Goal: Information Seeking & Learning: Find specific fact

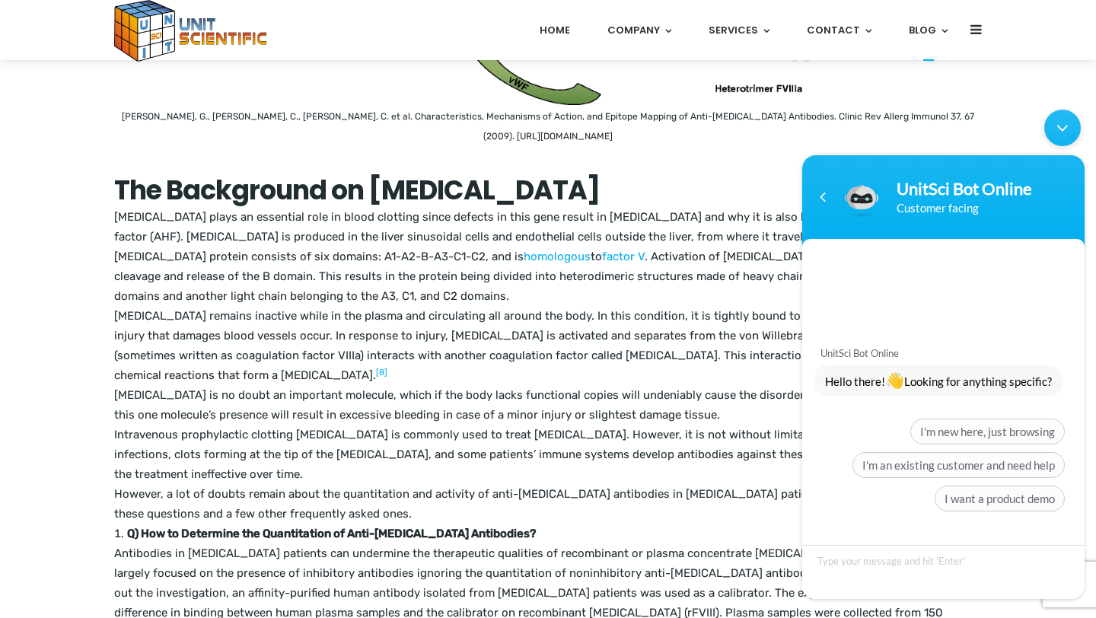
scroll to position [558, 0]
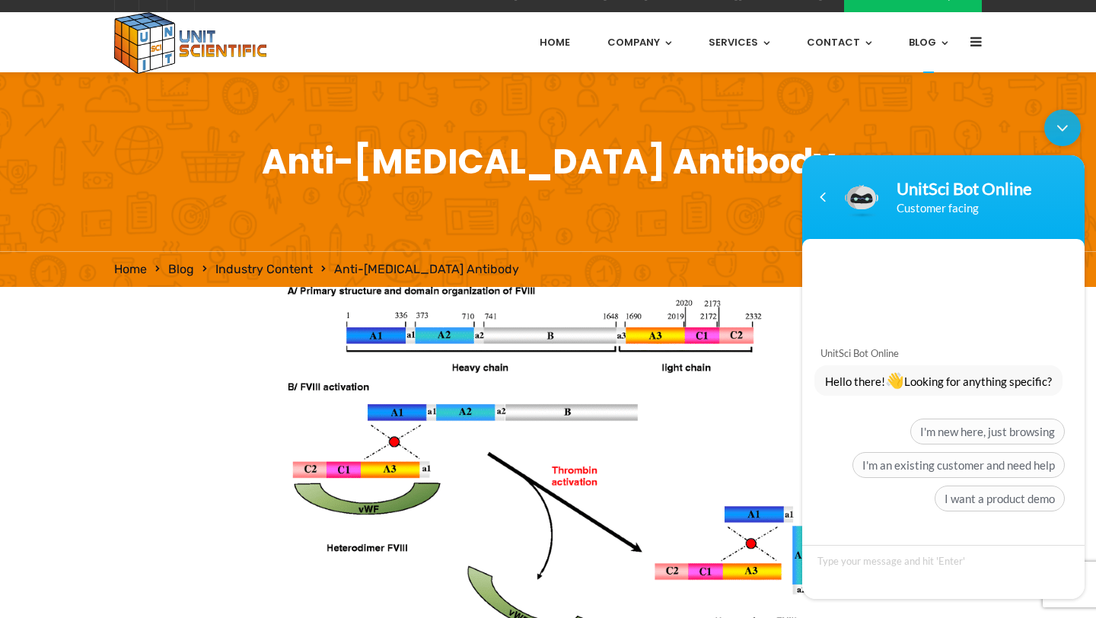
click at [371, 434] on img at bounding box center [548, 462] width 521 height 351
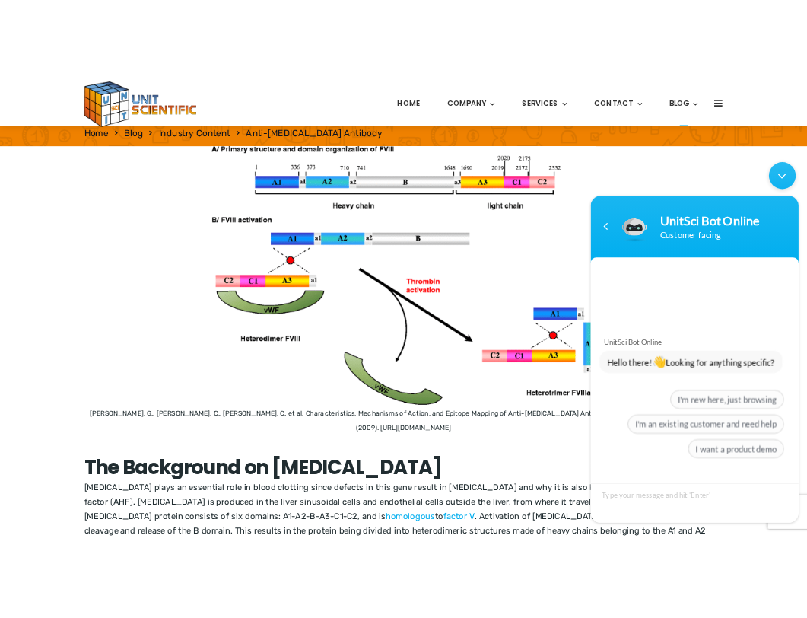
scroll to position [249, 0]
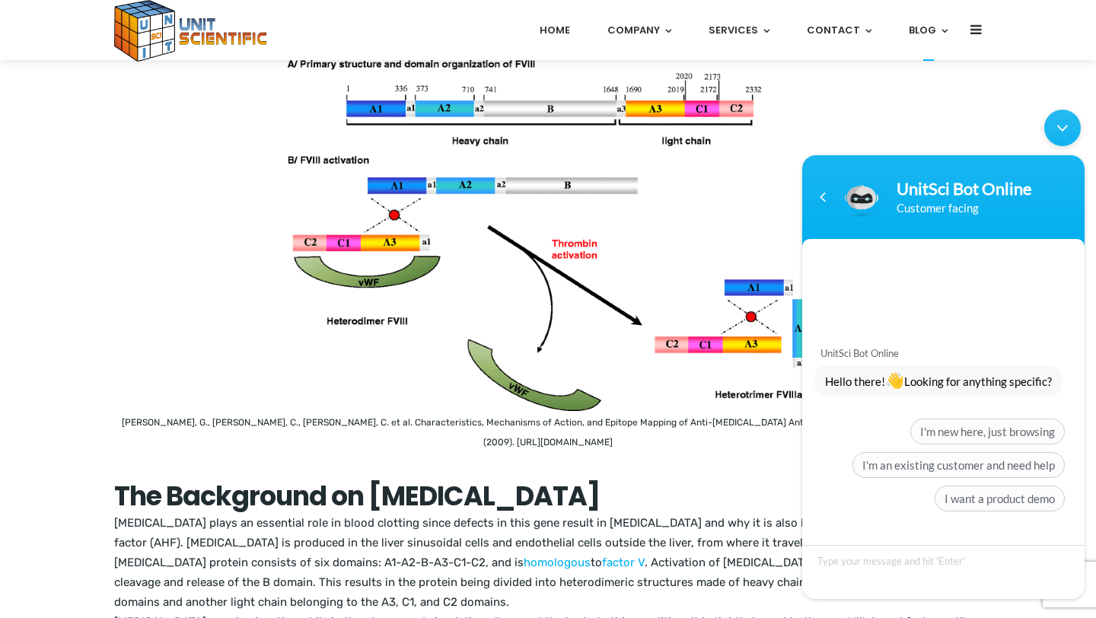
click at [403, 250] on img at bounding box center [548, 235] width 521 height 351
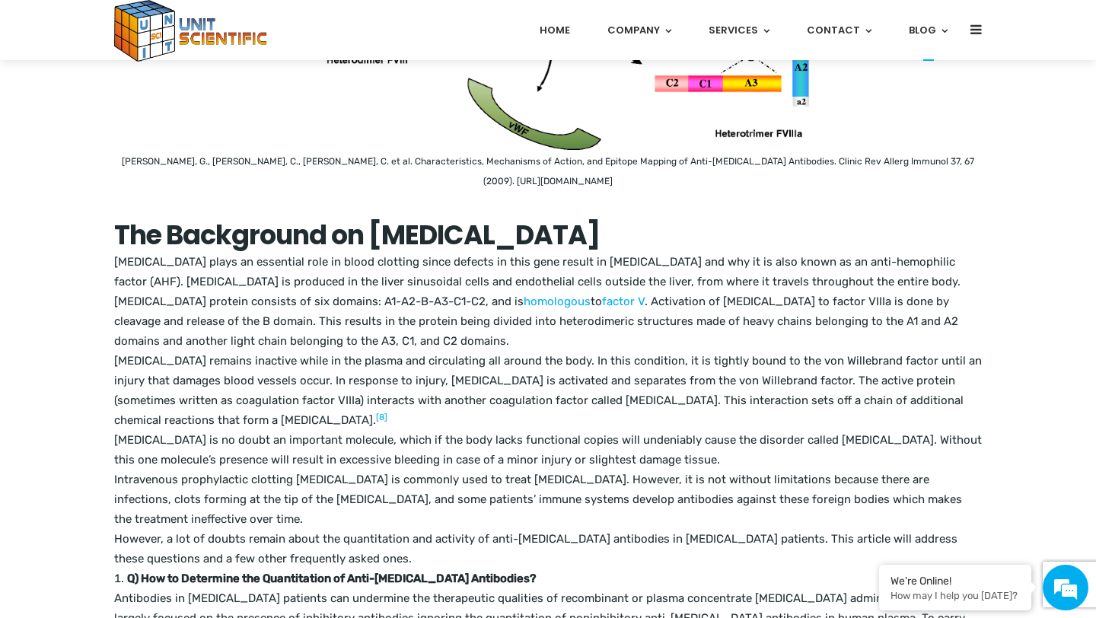
scroll to position [493, 0]
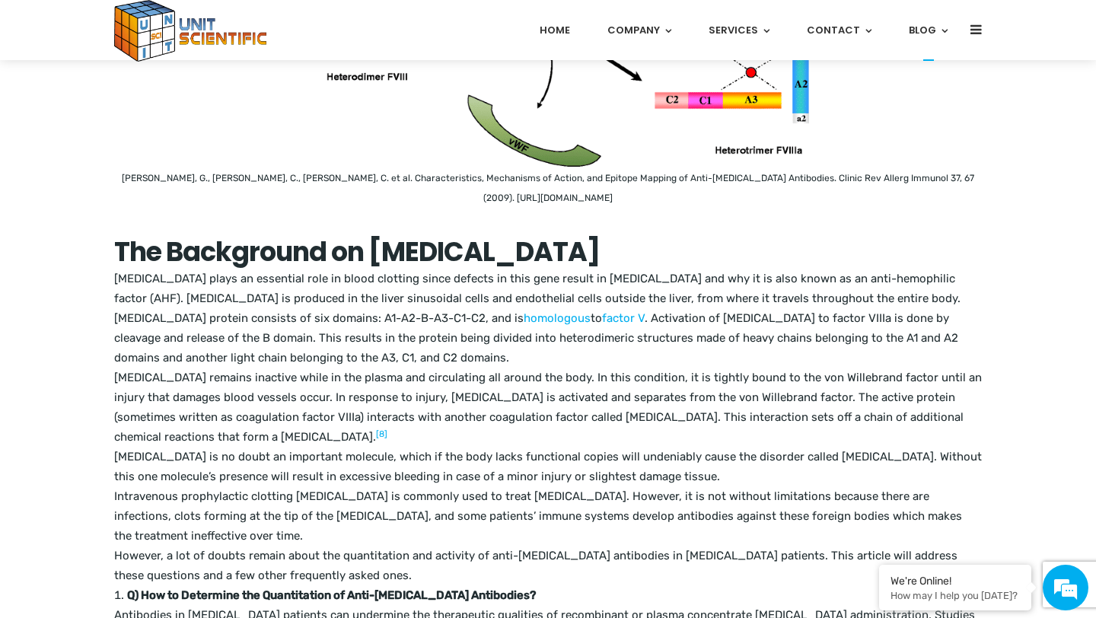
click at [516, 185] on figcaption "[PERSON_NAME], G., [PERSON_NAME], C., [PERSON_NAME], C. et al. Characteristics,…" at bounding box center [547, 188] width 867 height 40
click at [514, 199] on figcaption "[PERSON_NAME], G., [PERSON_NAME], C., [PERSON_NAME], C. et al. Characteristics,…" at bounding box center [547, 188] width 867 height 40
drag, startPoint x: 639, startPoint y: 193, endPoint x: 441, endPoint y: 207, distance: 198.4
click at [441, 207] on figcaption "[PERSON_NAME], G., [PERSON_NAME], C., [PERSON_NAME], C. et al. Characteristics,…" at bounding box center [547, 188] width 867 height 40
copy figcaption "https://doi.org/10.1007/s12016-009-8119-0"
